Goal: Use online tool/utility: Utilize a website feature to perform a specific function

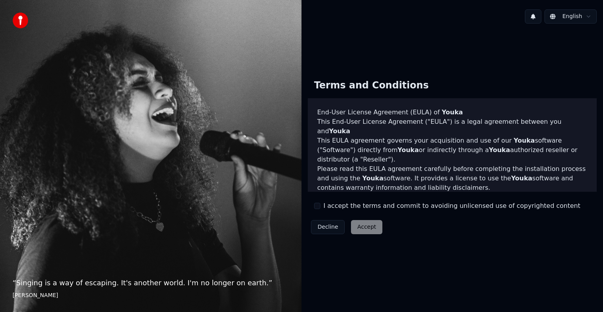
click at [320, 207] on div "I accept the terms and commit to avoiding unlicensed use of copyrighted content" at bounding box center [447, 205] width 266 height 9
click at [317, 207] on button "I accept the terms and commit to avoiding unlicensed use of copyrighted content" at bounding box center [317, 206] width 6 height 6
click at [361, 225] on button "Accept" at bounding box center [366, 227] width 31 height 14
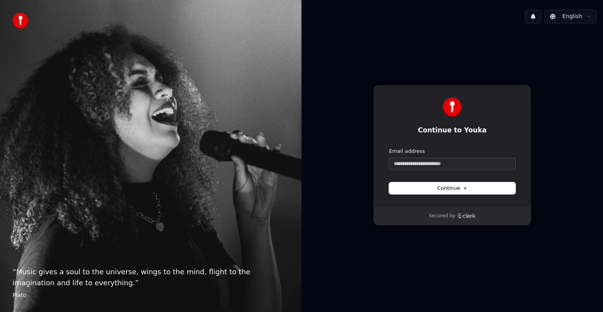
click at [440, 164] on input "Email address" at bounding box center [452, 164] width 126 height 12
click at [389, 148] on button "submit" at bounding box center [389, 148] width 0 height 0
type input "**********"
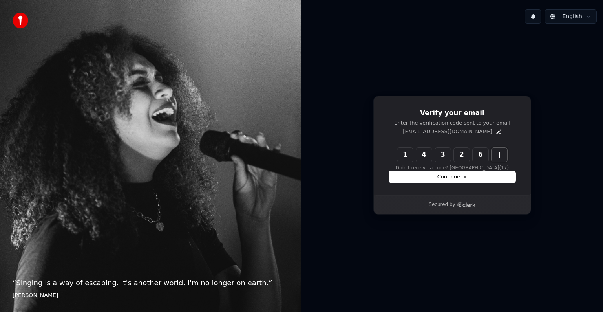
type input "******"
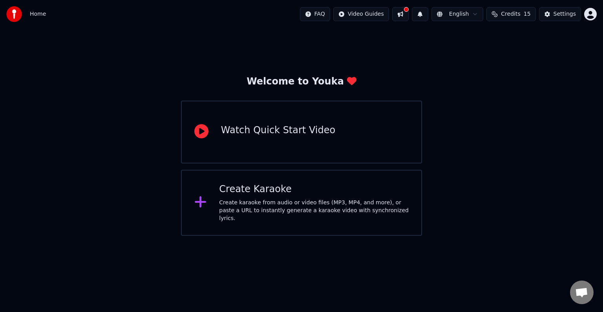
click at [17, 14] on img at bounding box center [14, 14] width 16 height 16
click at [280, 205] on div "Create karaoke from audio or video files (MP3, MP4, and more), or paste a URL t…" at bounding box center [314, 211] width 190 height 24
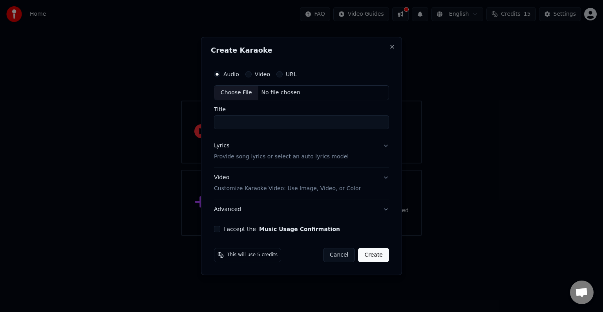
click at [258, 75] on label "Video" at bounding box center [262, 73] width 15 height 5
click at [252, 75] on button "Video" at bounding box center [248, 74] width 6 height 6
click at [377, 144] on button "Lyrics Provide song lyrics or select an auto lyrics model" at bounding box center [301, 150] width 175 height 31
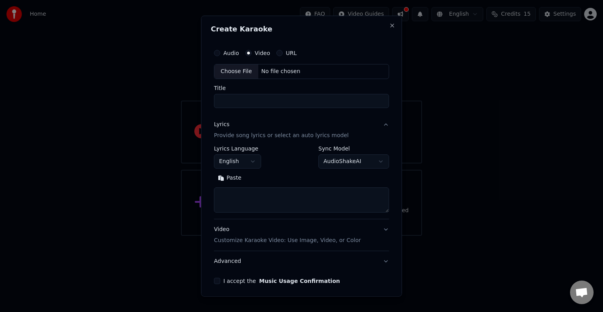
click at [380, 124] on button "Lyrics Provide song lyrics or select an auto lyrics model" at bounding box center [301, 129] width 175 height 31
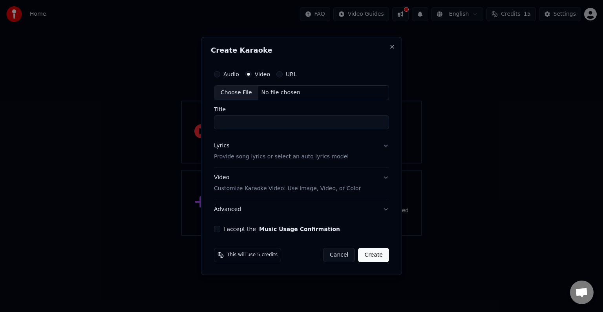
click at [283, 126] on input "Title" at bounding box center [301, 122] width 175 height 14
click at [278, 73] on button "URL" at bounding box center [279, 74] width 6 height 6
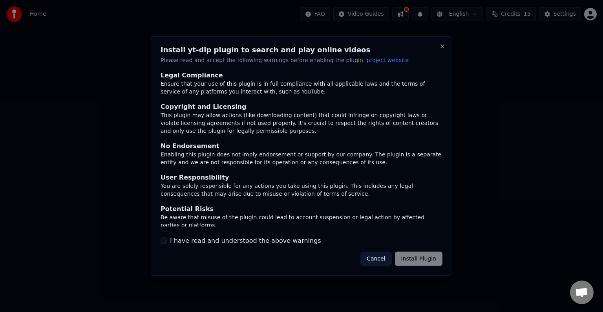
click at [431, 262] on div "Cancel Install Plugin" at bounding box center [401, 258] width 82 height 14
click at [428, 221] on div "Be aware that misuse of the plugin could lead to account suspension or legal ac…" at bounding box center [302, 221] width 282 height 16
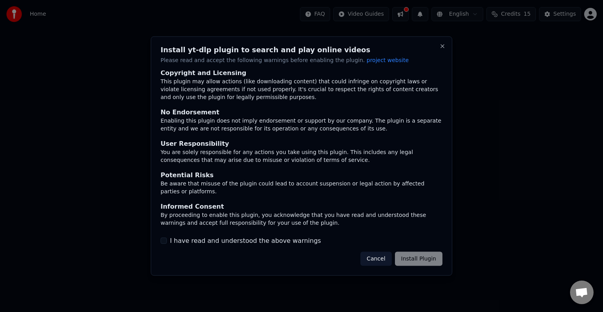
scroll to position [34, 0]
click at [415, 256] on div "Cancel Install Plugin" at bounding box center [401, 258] width 82 height 14
click at [164, 240] on button "I have read and understood the above warnings" at bounding box center [164, 240] width 6 height 6
click at [413, 263] on button "Install Plugin" at bounding box center [419, 258] width 48 height 14
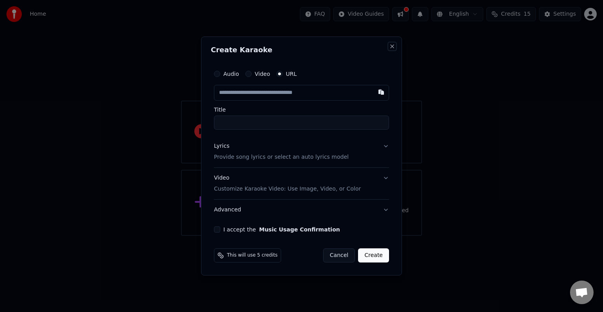
click at [391, 47] on button "Close" at bounding box center [392, 46] width 6 height 6
